Goal: Task Accomplishment & Management: Use online tool/utility

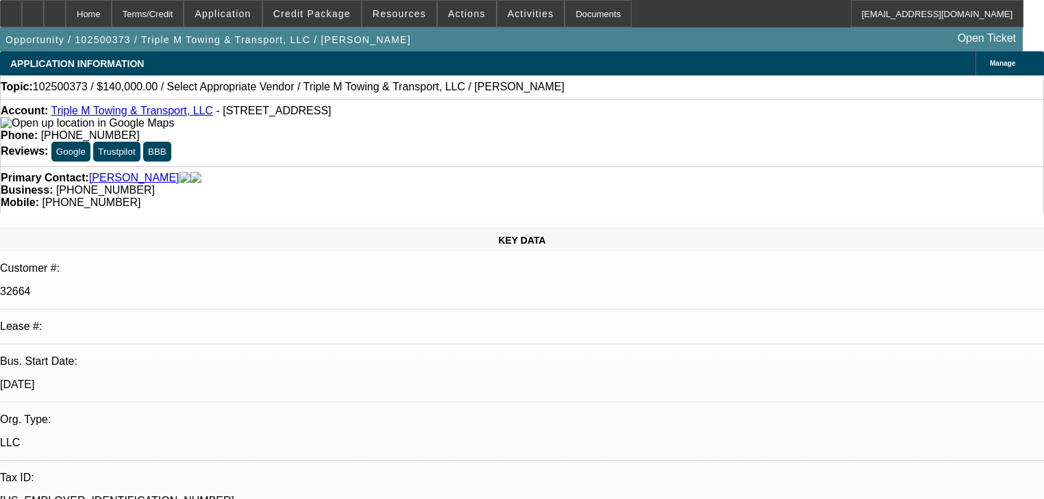
select select "0"
select select "2"
select select "0.1"
select select "4"
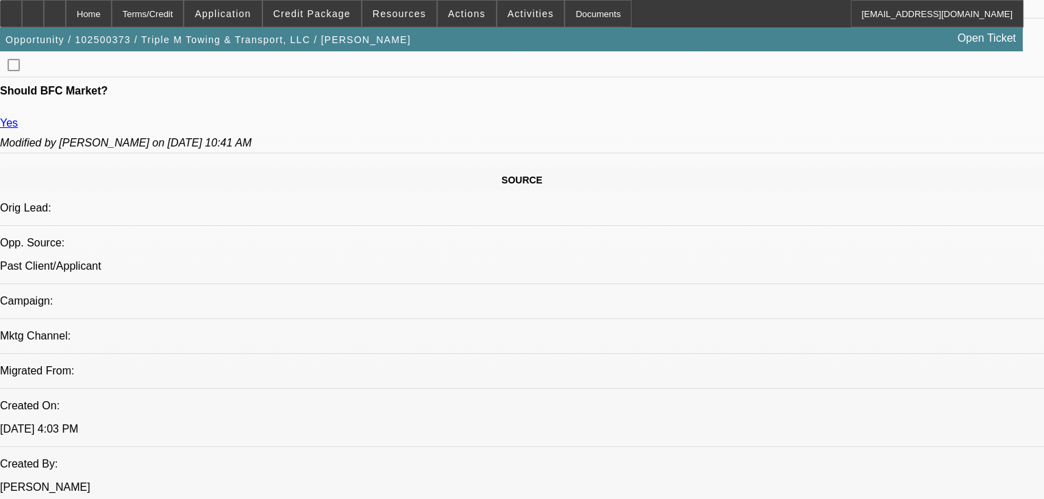
scroll to position [849, 0]
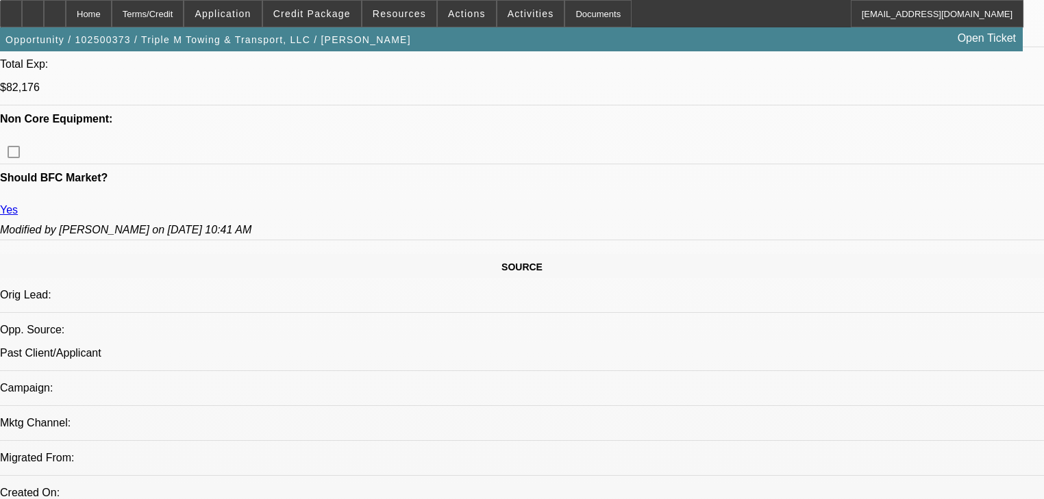
select select "0"
select select "2"
select select "0.1"
select select "4"
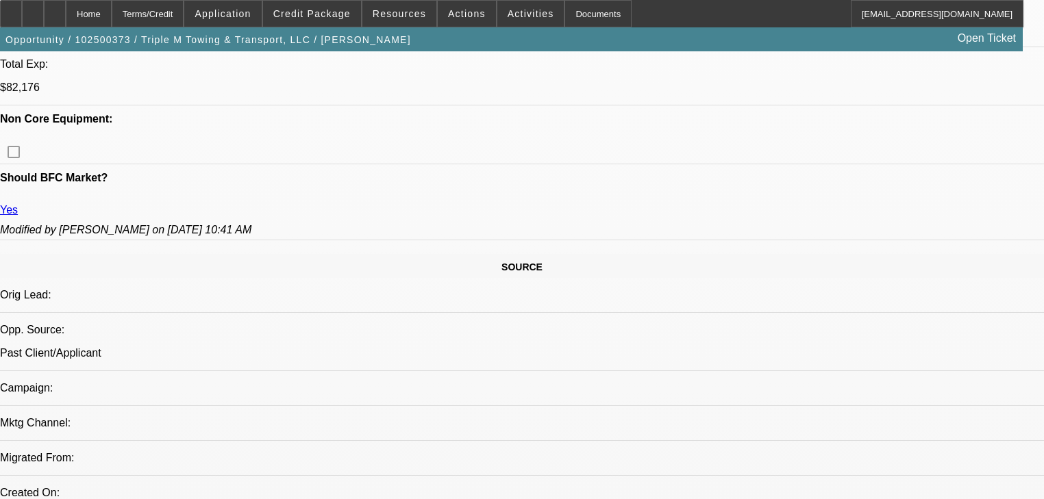
scroll to position [706, 0]
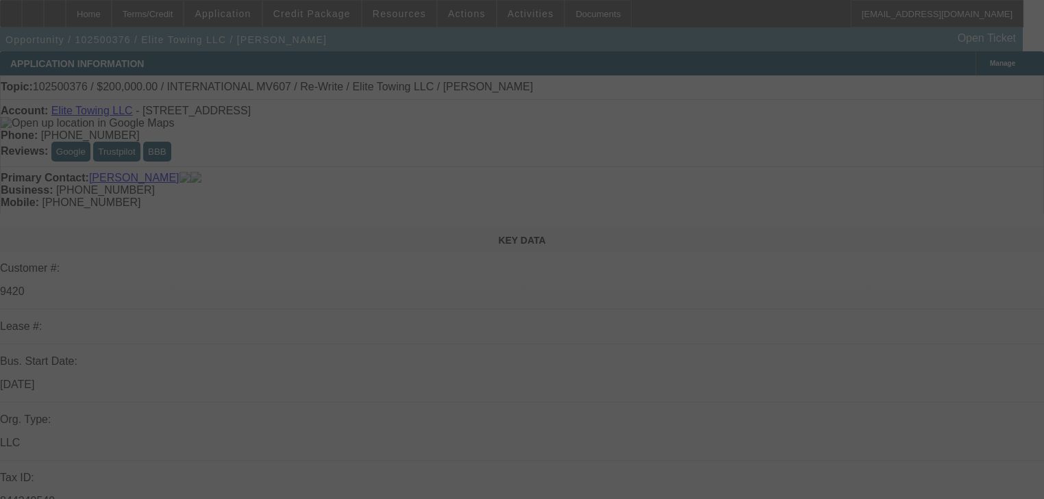
select select "0"
select select "2"
select select "0"
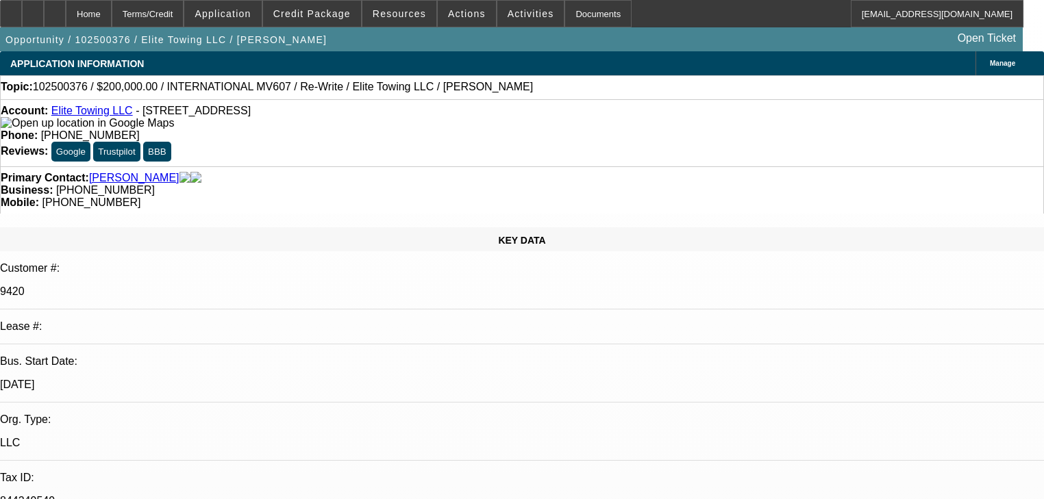
select select "2"
select select "6"
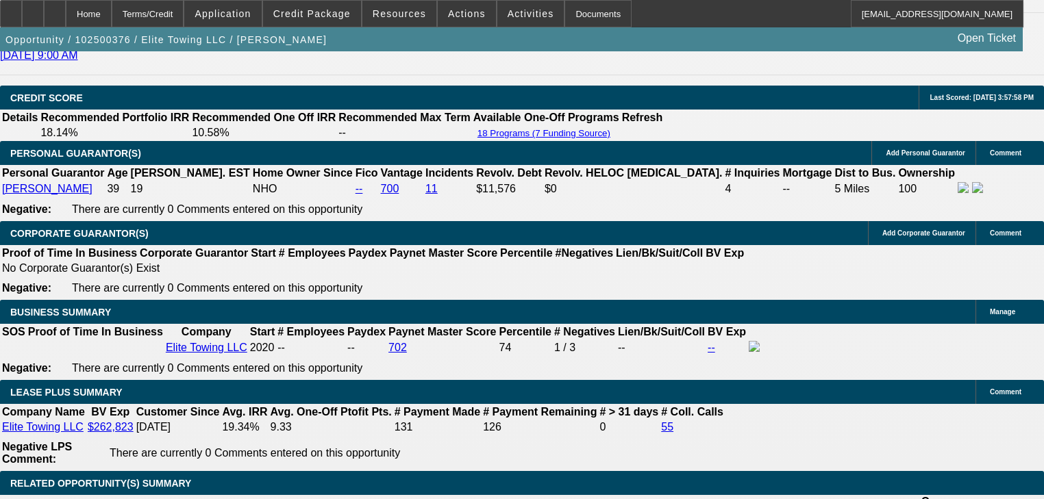
scroll to position [2192, 0]
